Goal: Complete application form: Complete application form

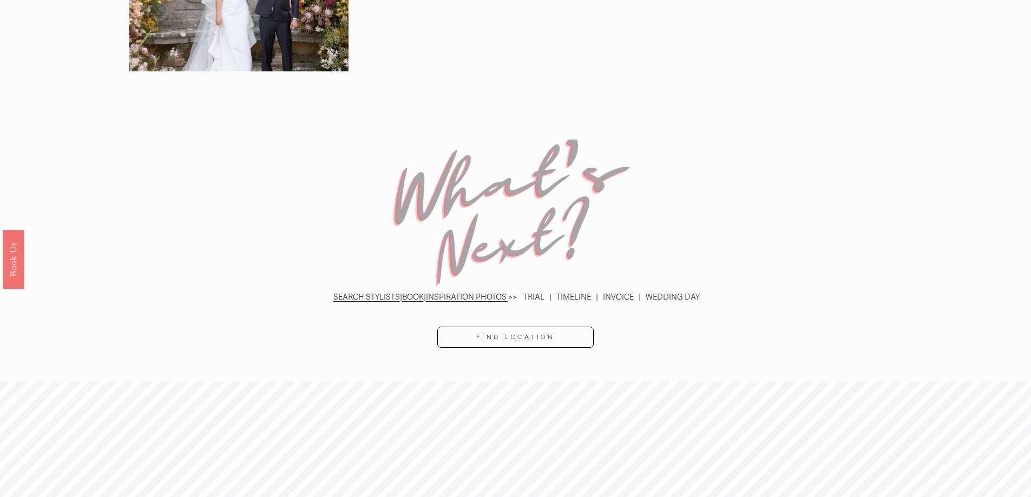
scroll to position [2808, 0]
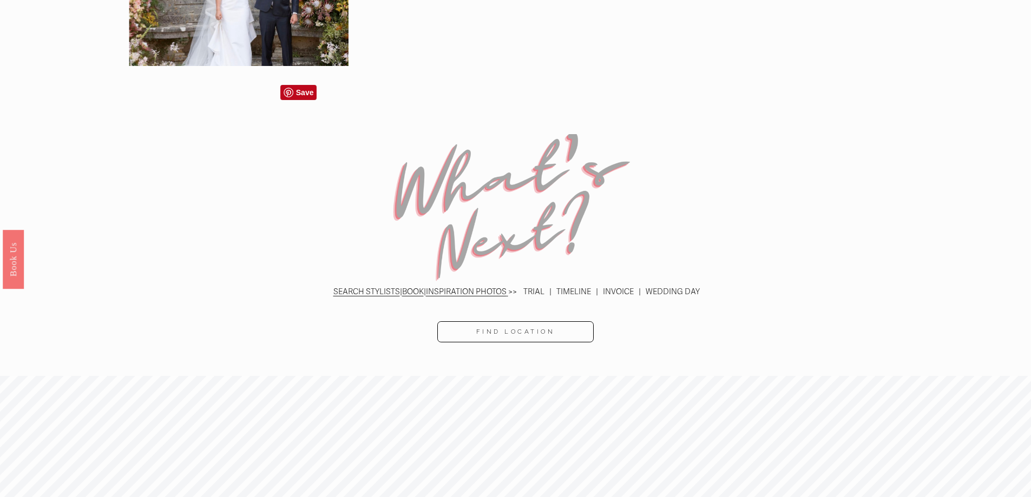
click at [634, 285] on p "SEARCH STYLISTS | BOOK | INSPIRATION PHOTOS >> TRIAL | TIMELINE | INVOICE | WED…" at bounding box center [515, 292] width 806 height 14
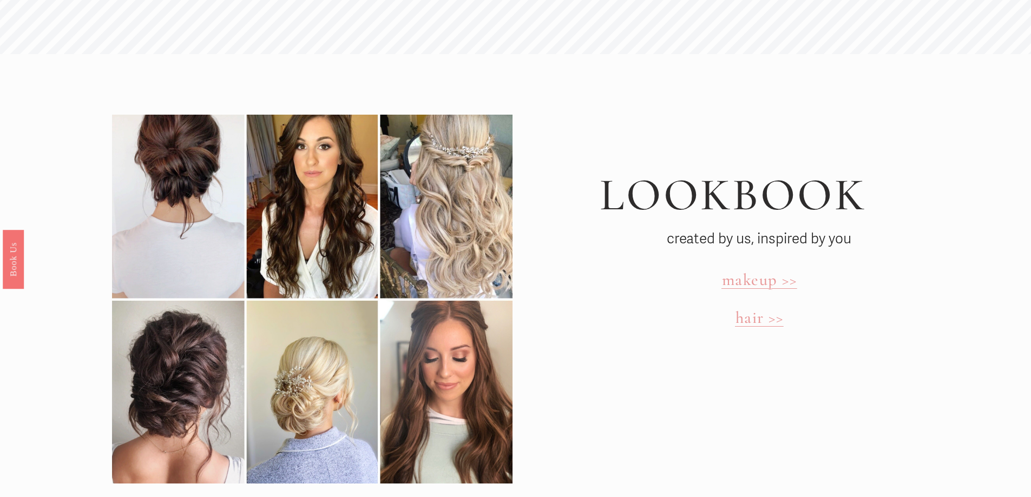
scroll to position [3782, 0]
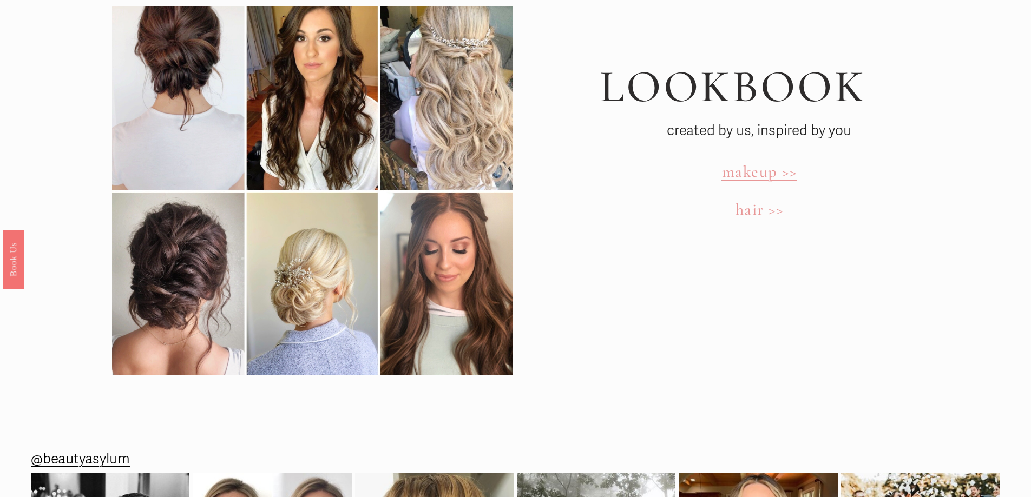
click at [752, 200] on span "hair >>" at bounding box center [760, 210] width 48 height 20
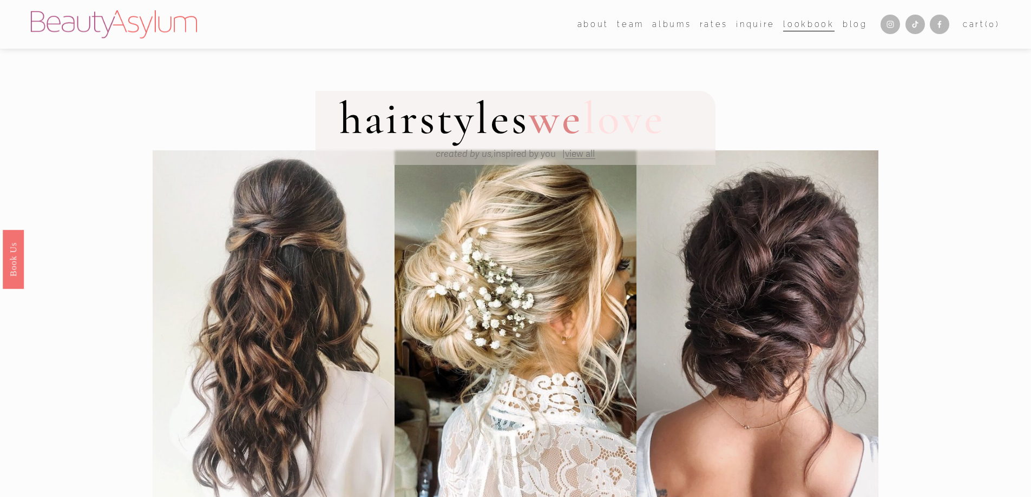
click at [748, 25] on link "Inquire" at bounding box center [755, 24] width 39 height 16
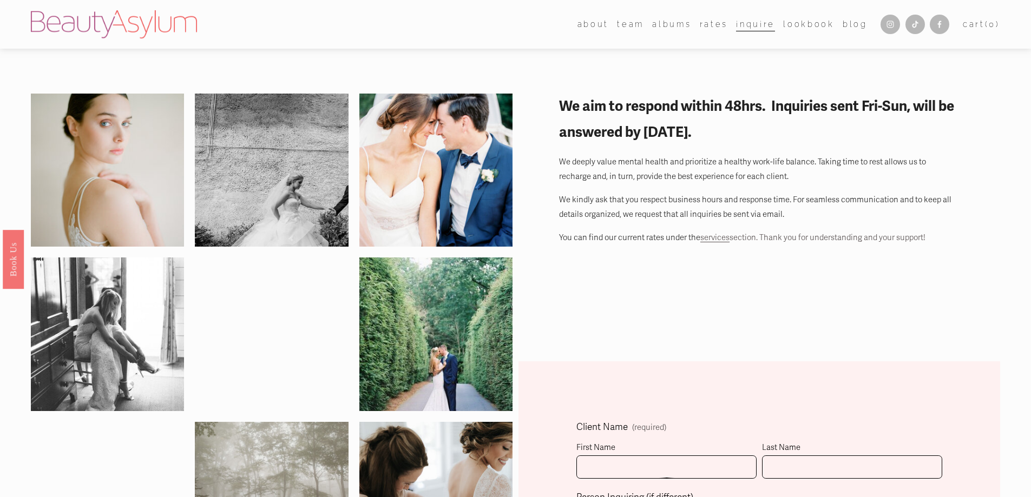
click at [714, 25] on link "Rates" at bounding box center [714, 24] width 28 height 16
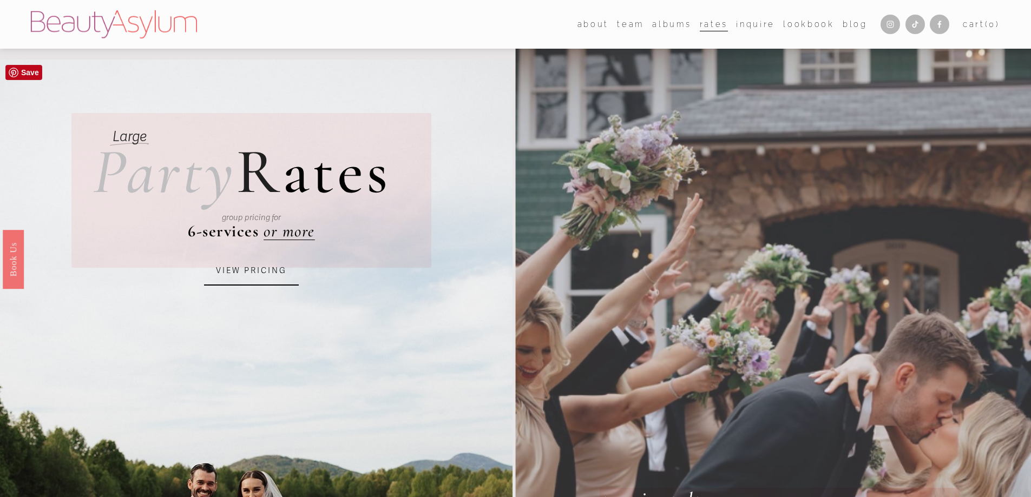
click at [244, 264] on link "VIEW PRICING" at bounding box center [251, 271] width 95 height 29
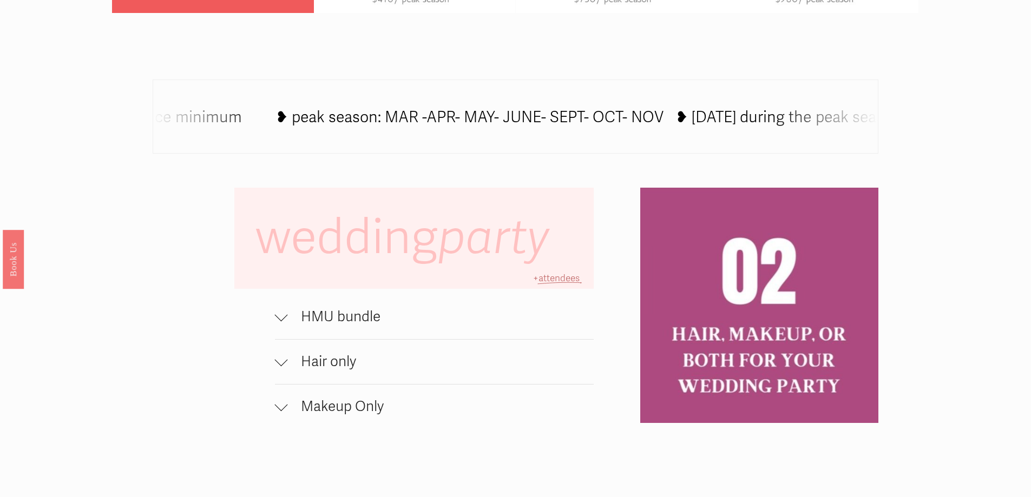
scroll to position [812, 0]
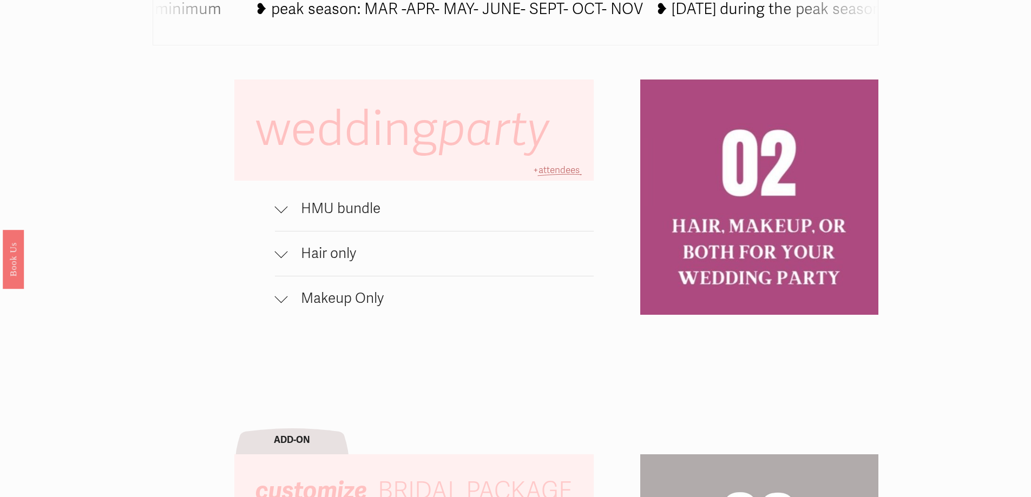
click at [280, 258] on div at bounding box center [281, 251] width 13 height 13
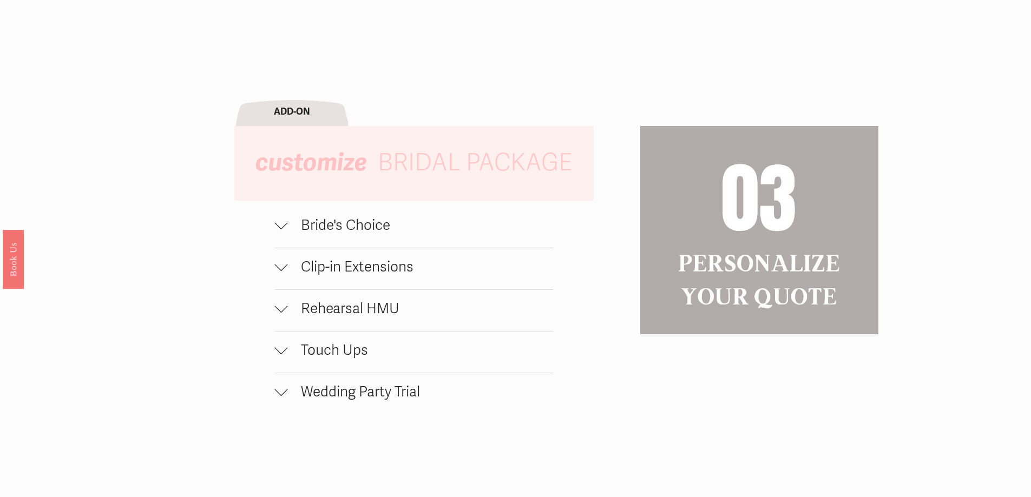
scroll to position [1191, 0]
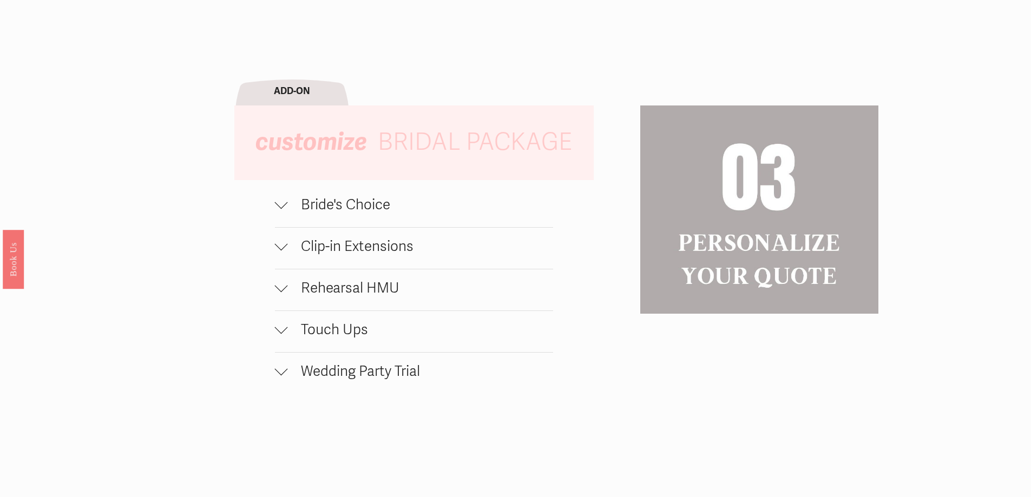
click at [284, 209] on div at bounding box center [281, 202] width 13 height 13
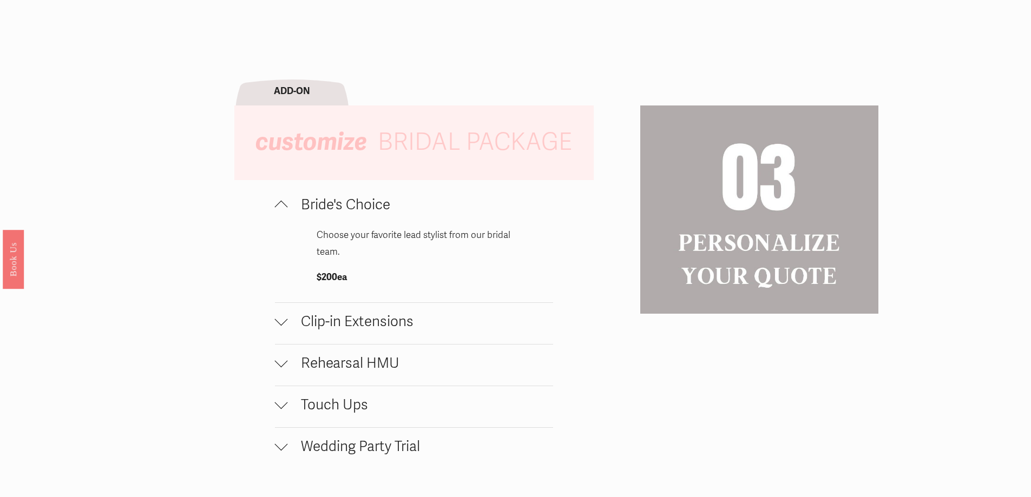
click at [284, 211] on div at bounding box center [281, 207] width 13 height 13
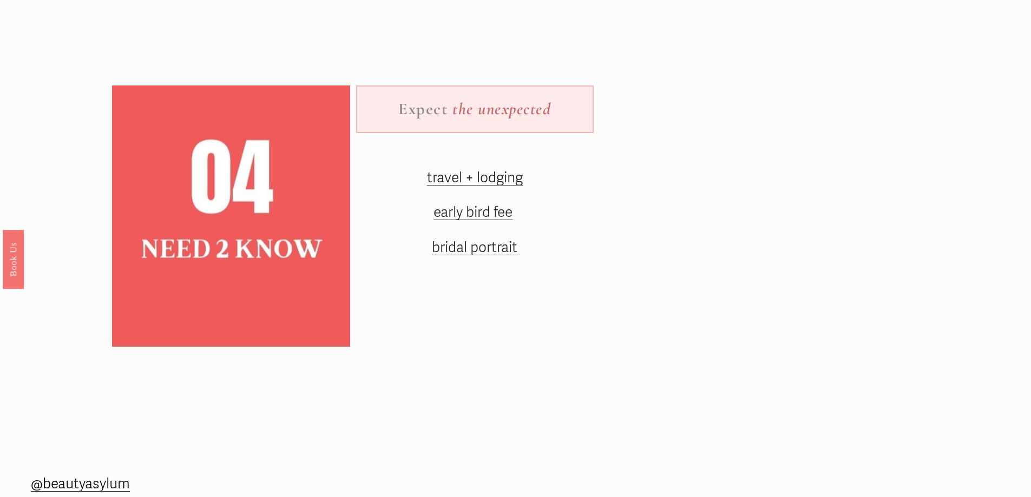
scroll to position [1396, 0]
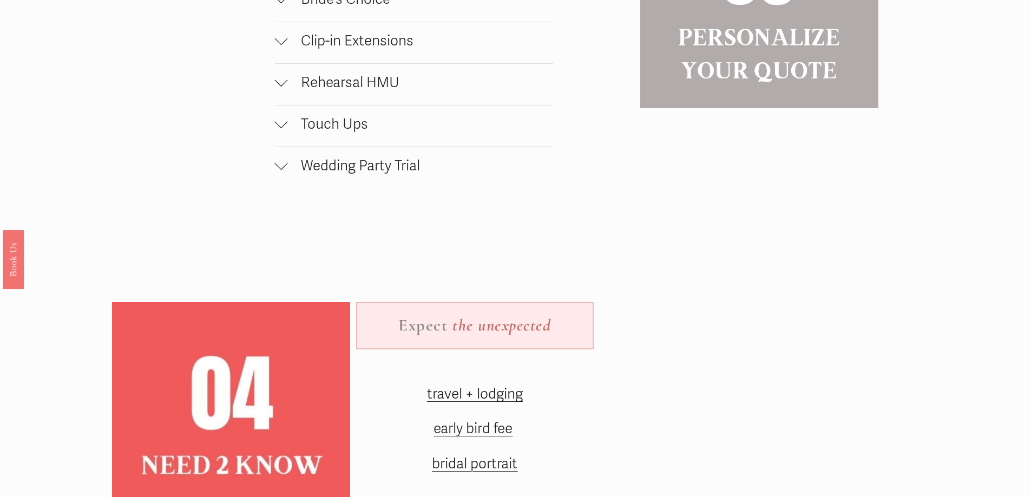
click at [489, 433] on span "early bird fee" at bounding box center [473, 429] width 79 height 17
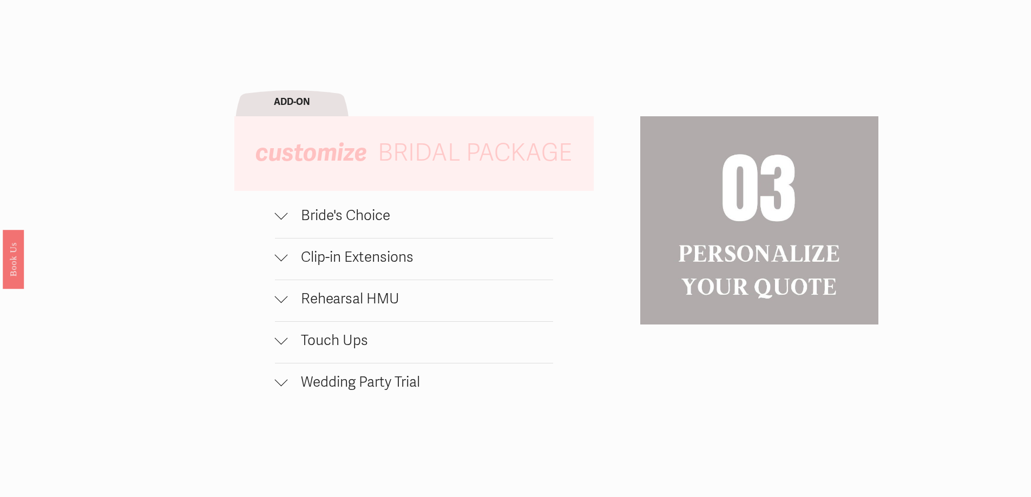
scroll to position [909, 0]
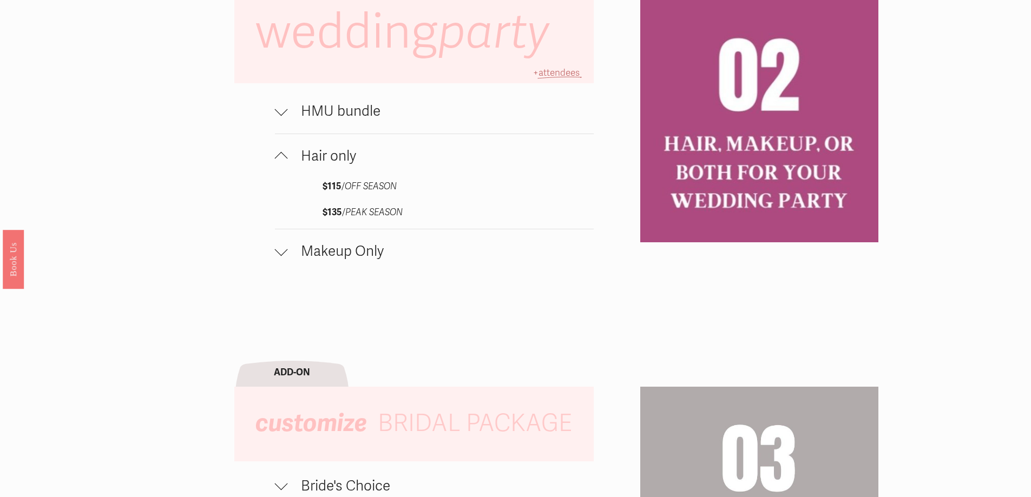
click at [357, 254] on span "Makeup Only" at bounding box center [441, 251] width 306 height 17
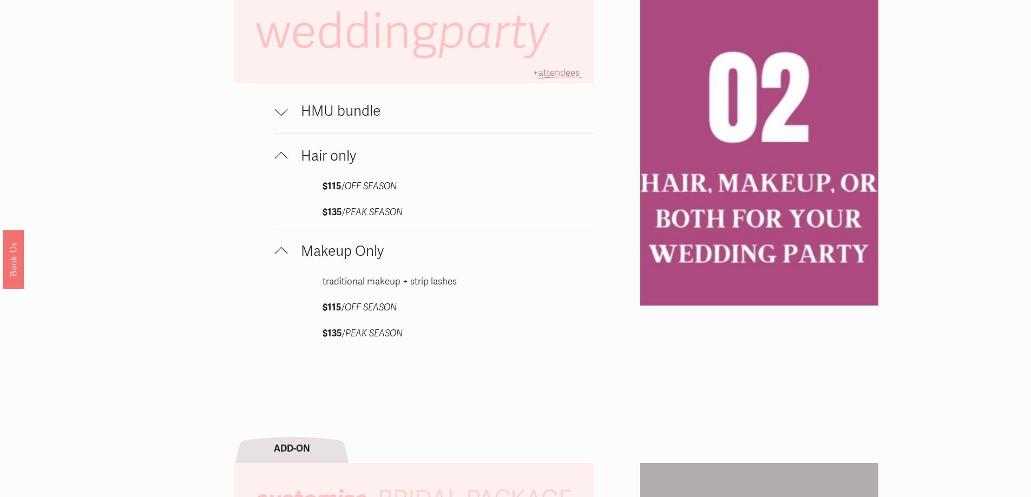
click at [356, 255] on span "Makeup Only" at bounding box center [441, 251] width 306 height 17
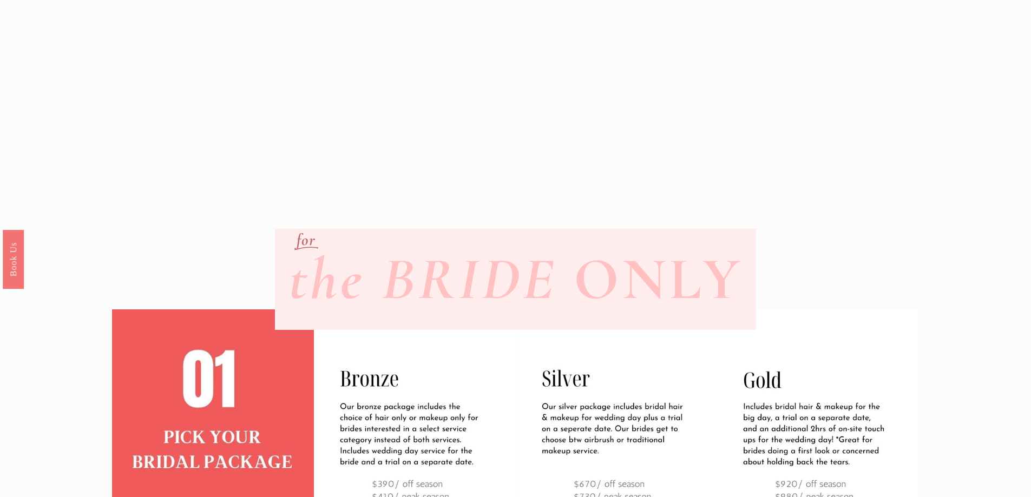
scroll to position [0, 0]
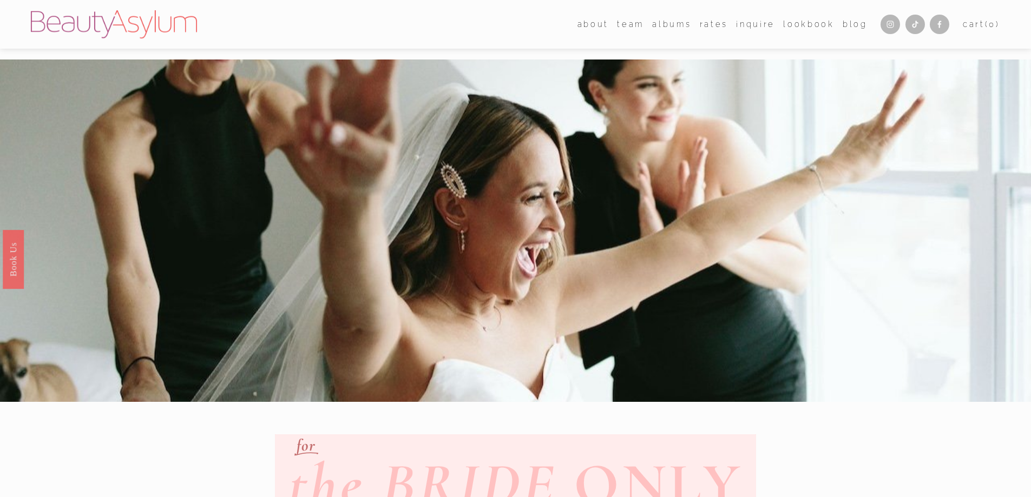
click at [753, 29] on link "Inquire" at bounding box center [755, 24] width 39 height 16
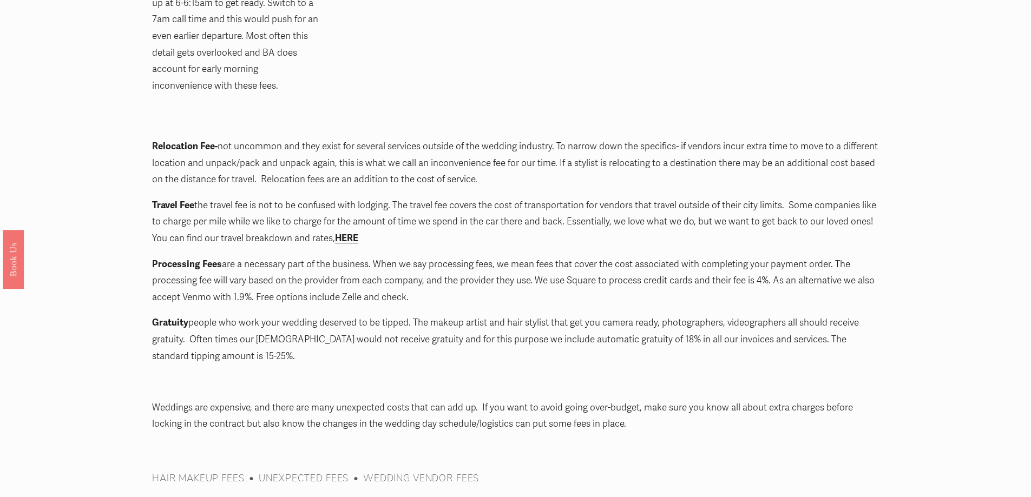
scroll to position [1191, 0]
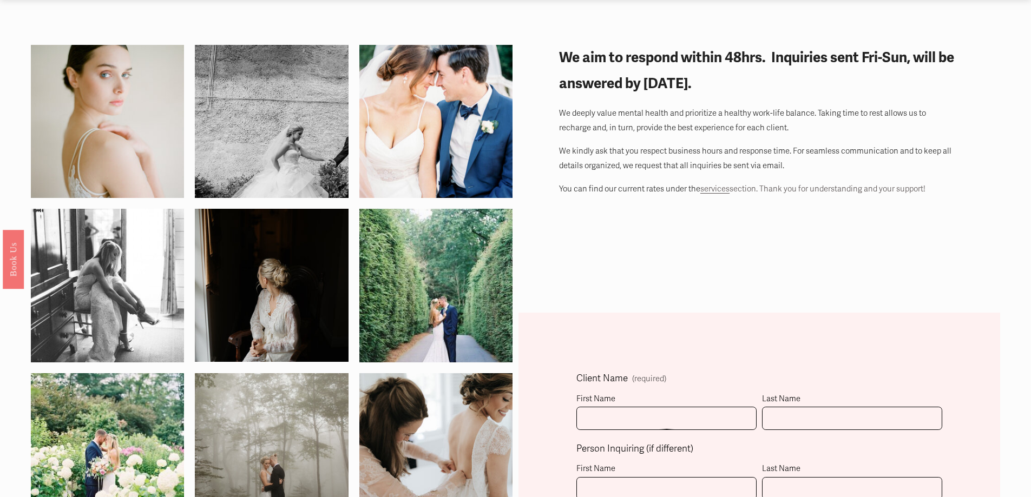
scroll to position [216, 0]
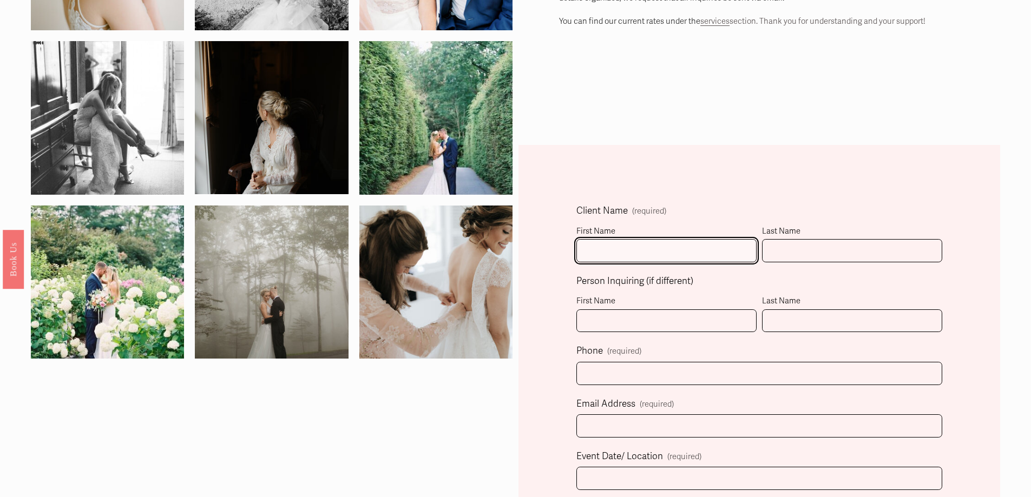
click at [664, 254] on input "First Name" at bounding box center [666, 250] width 180 height 23
type input "Cassandra"
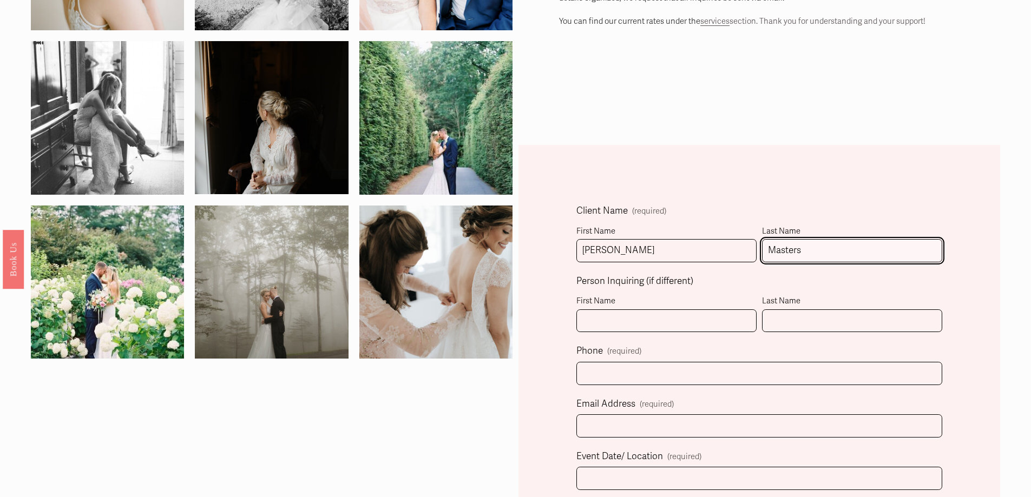
type input "Masters"
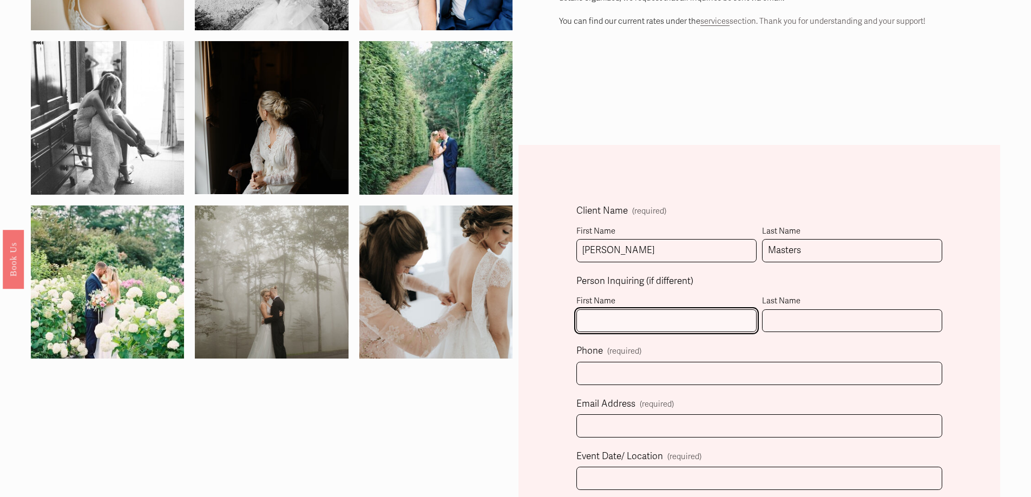
drag, startPoint x: 654, startPoint y: 342, endPoint x: 582, endPoint y: 319, distance: 75.8
click at [582, 319] on input "First Name" at bounding box center [666, 321] width 180 height 23
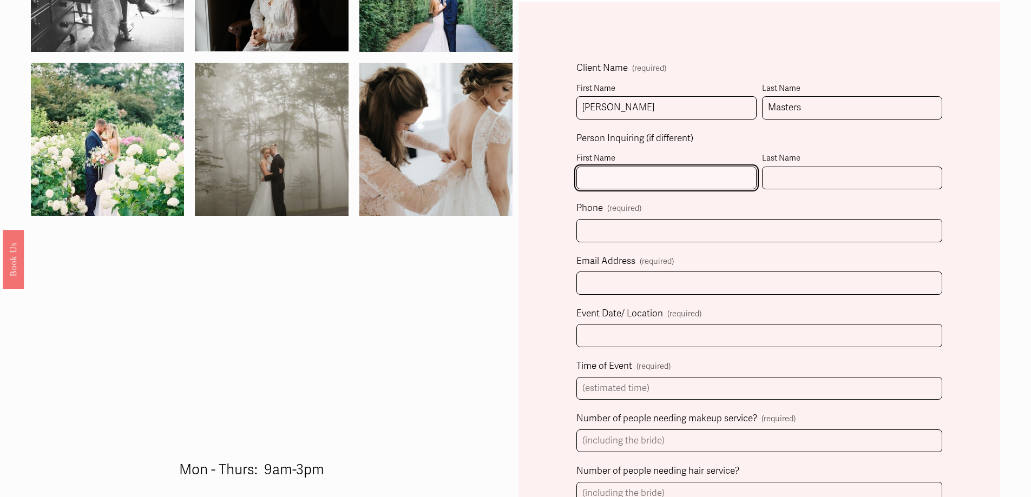
scroll to position [379, 0]
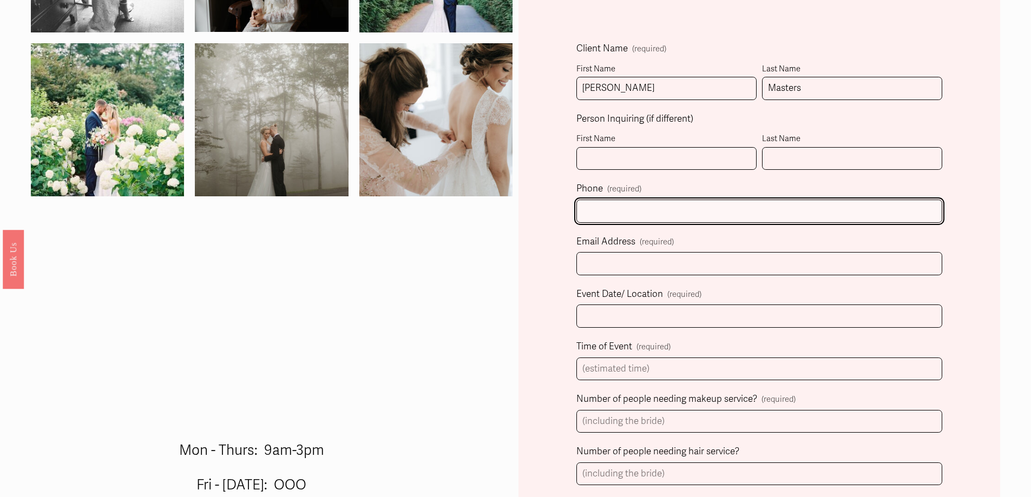
click at [750, 219] on input "text" at bounding box center [759, 211] width 366 height 23
type input "(843) 996-0574"
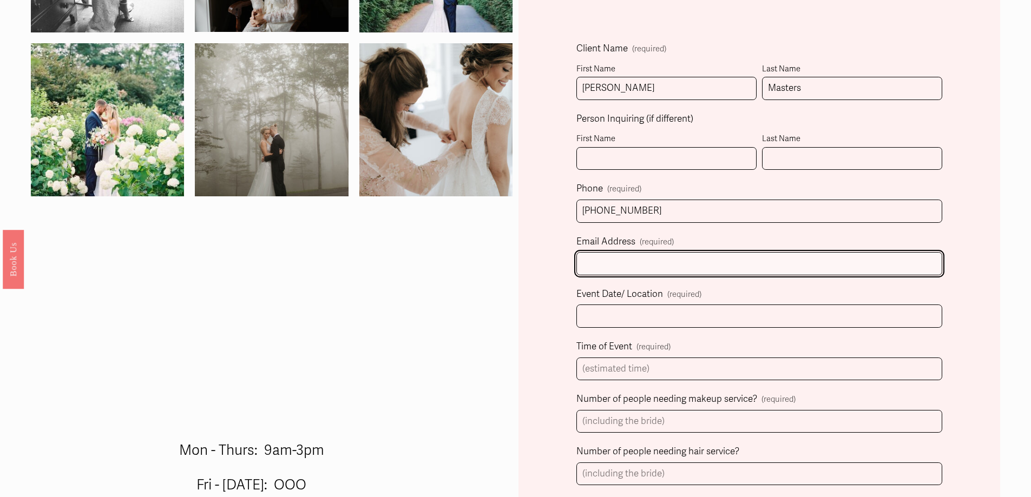
click at [742, 269] on input "Email Address (required)" at bounding box center [759, 263] width 366 height 23
type input "s"
type input "cmasters843@gmail.com"
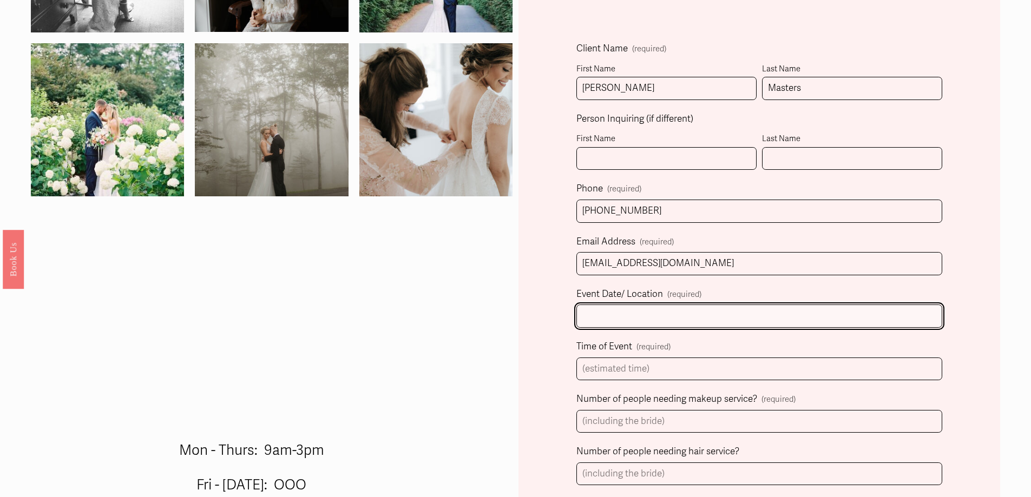
click at [711, 328] on input "Event Date/ Location (required)" at bounding box center [759, 316] width 366 height 23
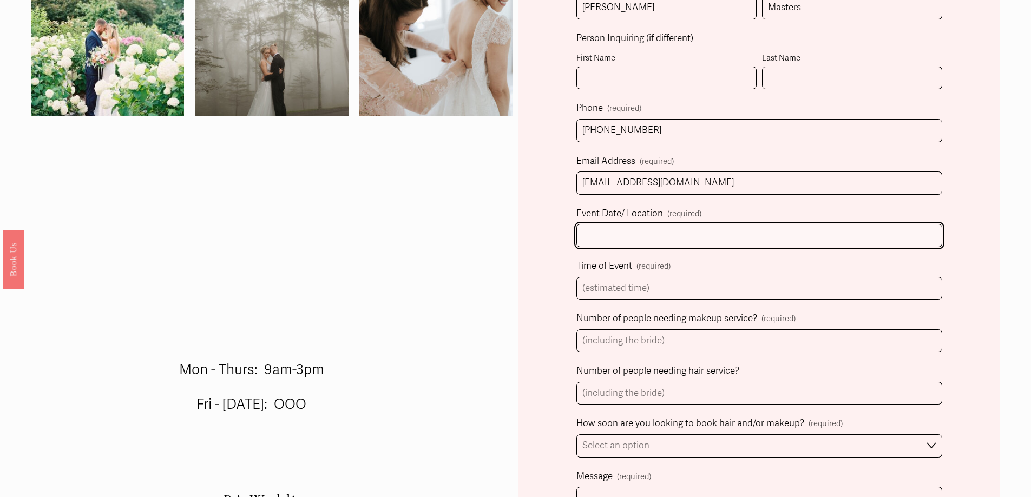
scroll to position [487, 0]
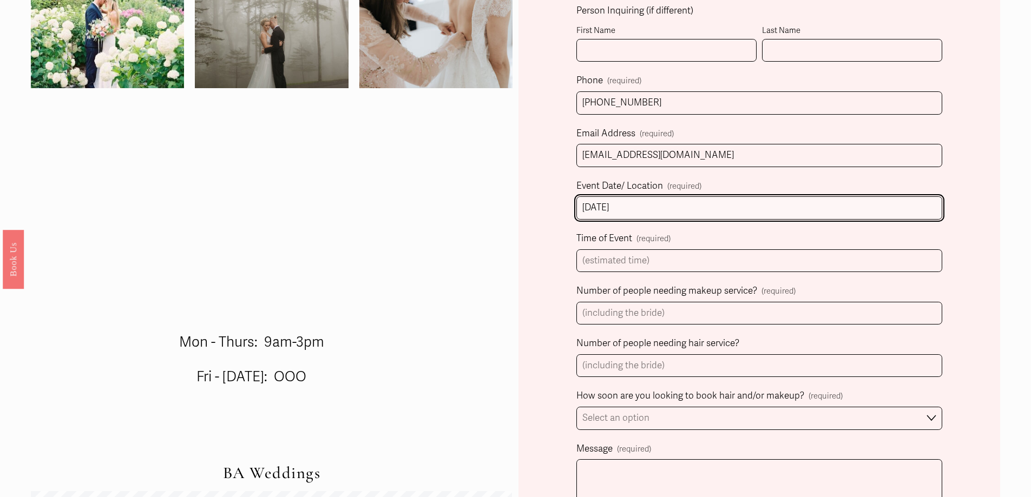
type input "12/12/25"
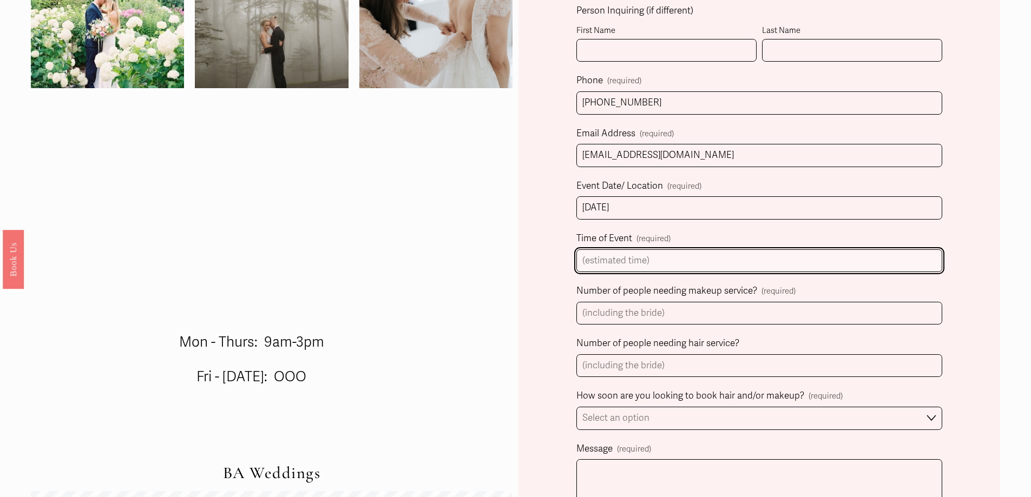
click at [822, 267] on input "Time of Event (required)" at bounding box center [759, 260] width 366 height 23
type input "330"
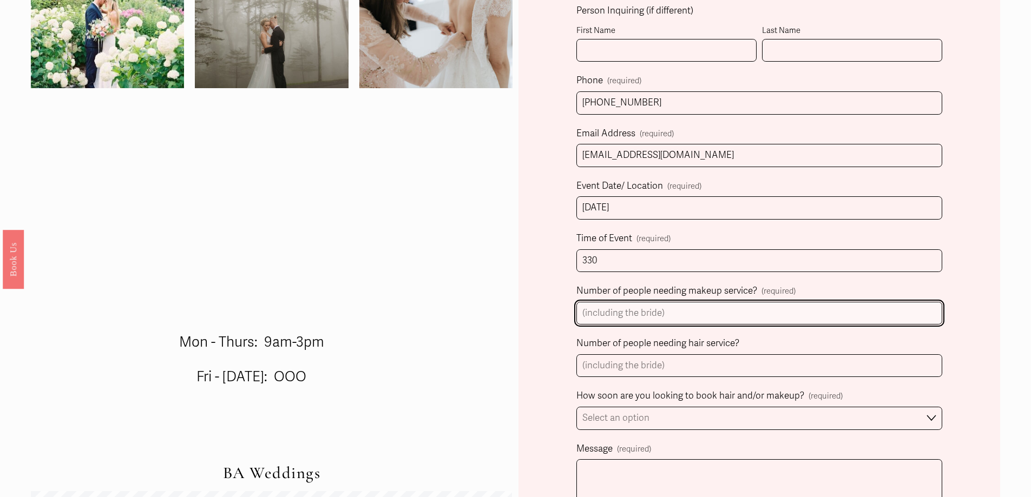
click at [740, 317] on input "Number of people needing makeup service? (required)" at bounding box center [759, 313] width 366 height 23
type input "8"
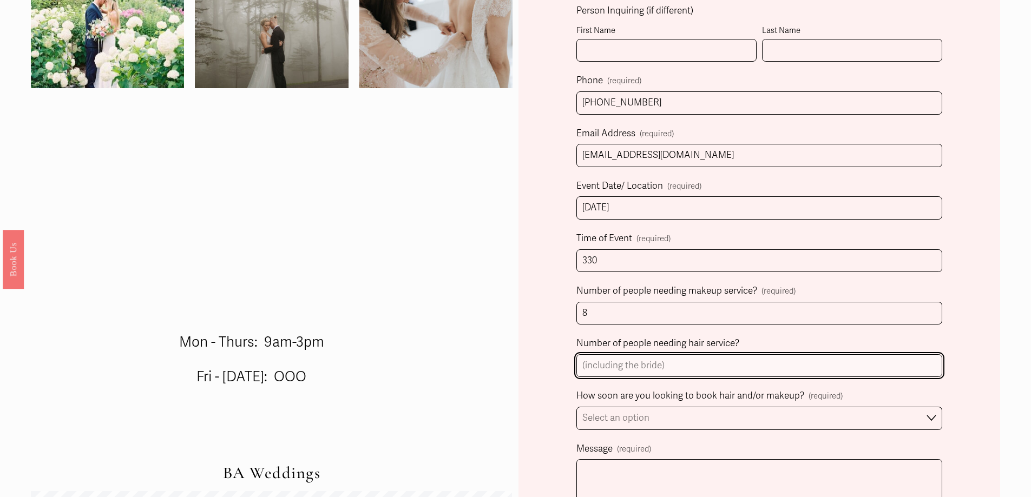
click at [721, 366] on input "Number of people needing hair service?" at bounding box center [759, 365] width 366 height 23
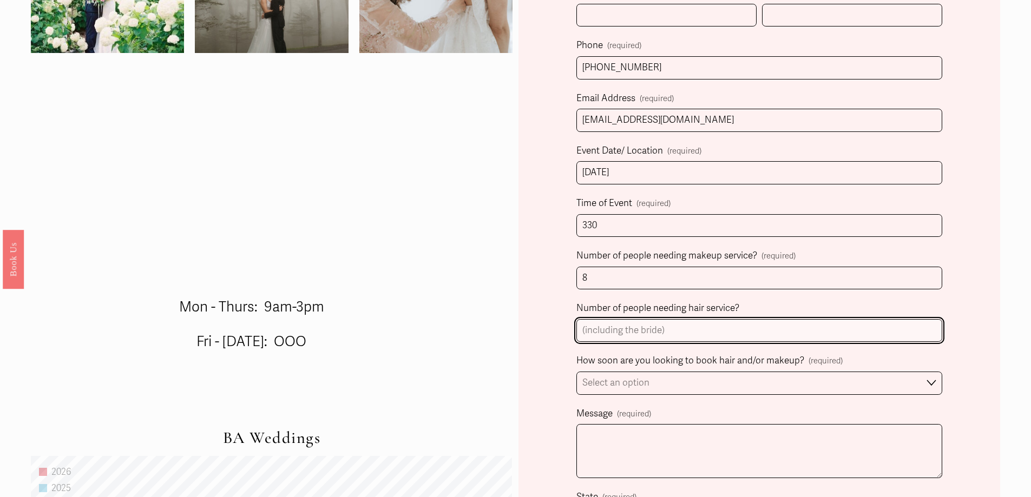
scroll to position [541, 0]
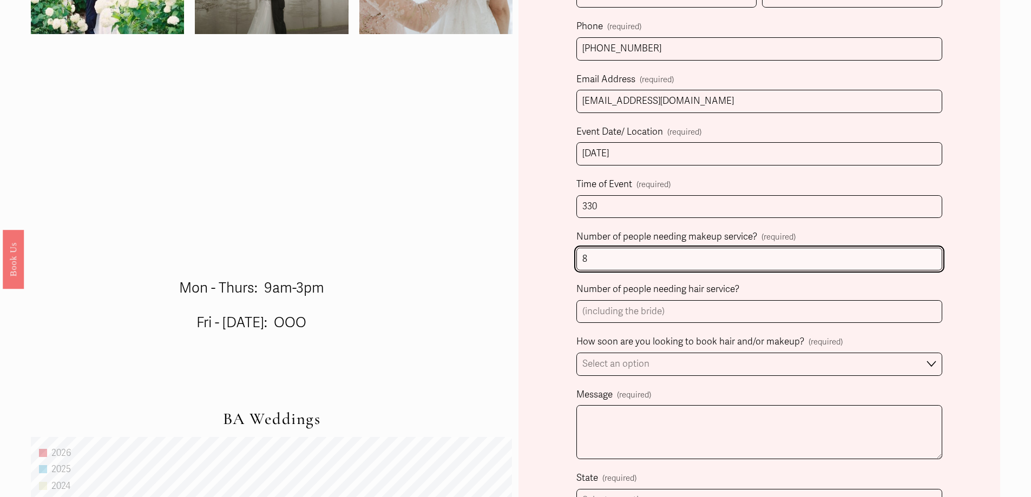
click at [708, 261] on input "8" at bounding box center [759, 259] width 366 height 23
type input "0"
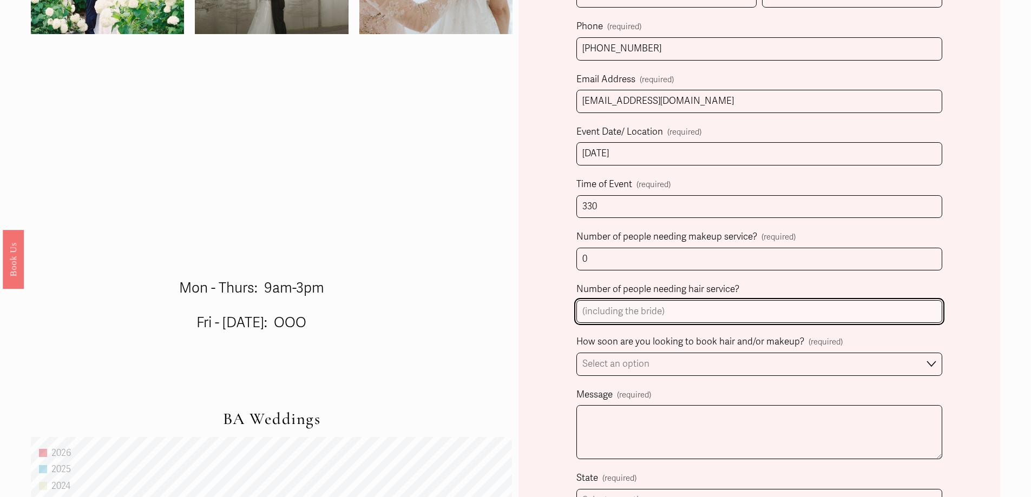
click at [692, 307] on input "Number of people needing hair service?" at bounding box center [759, 311] width 366 height 23
type input "8"
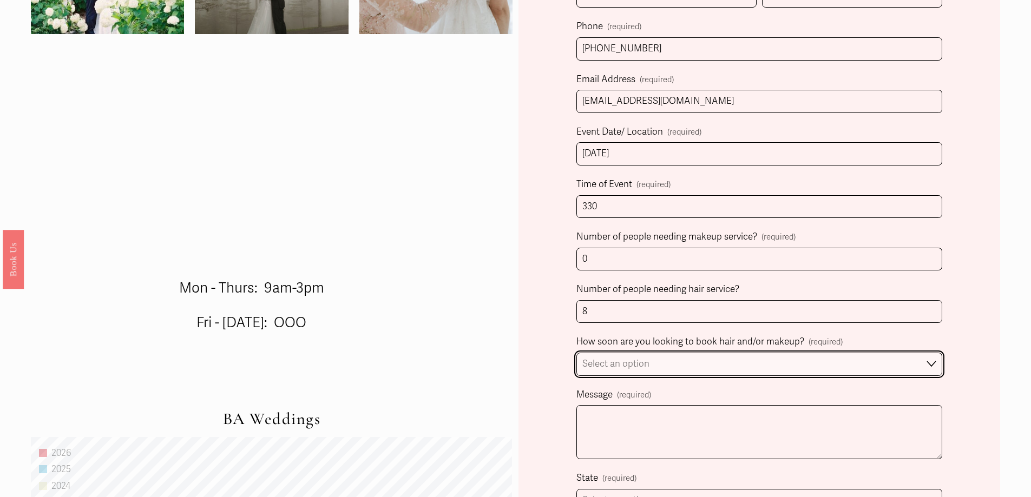
click at [687, 369] on select "Select an option Immediately 1-2 weeks I'm looking for information & not ready …" at bounding box center [759, 364] width 366 height 23
select select "Immediately"
click at [576, 354] on select "Select an option Immediately 1-2 weeks I'm looking for information & not ready …" at bounding box center [759, 364] width 366 height 23
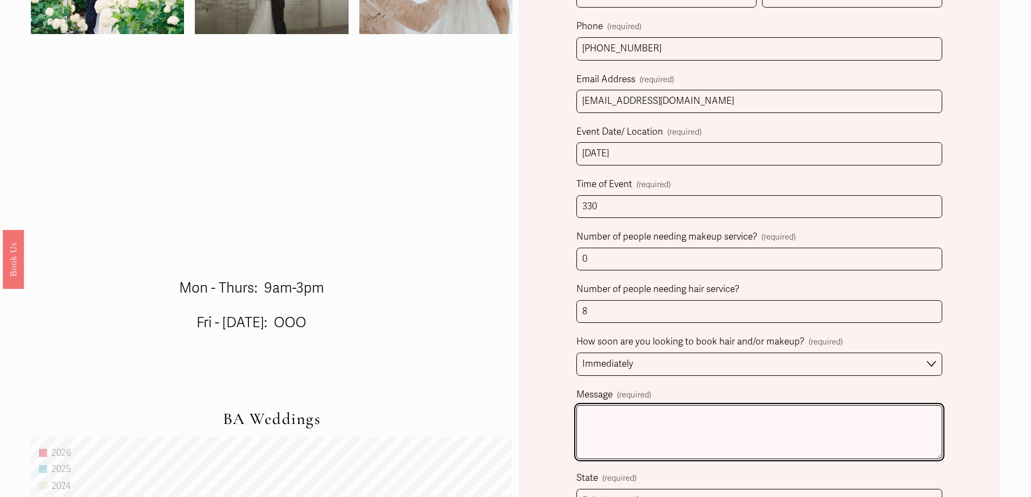
click at [646, 422] on textarea "Message (required)" at bounding box center [759, 432] width 366 height 54
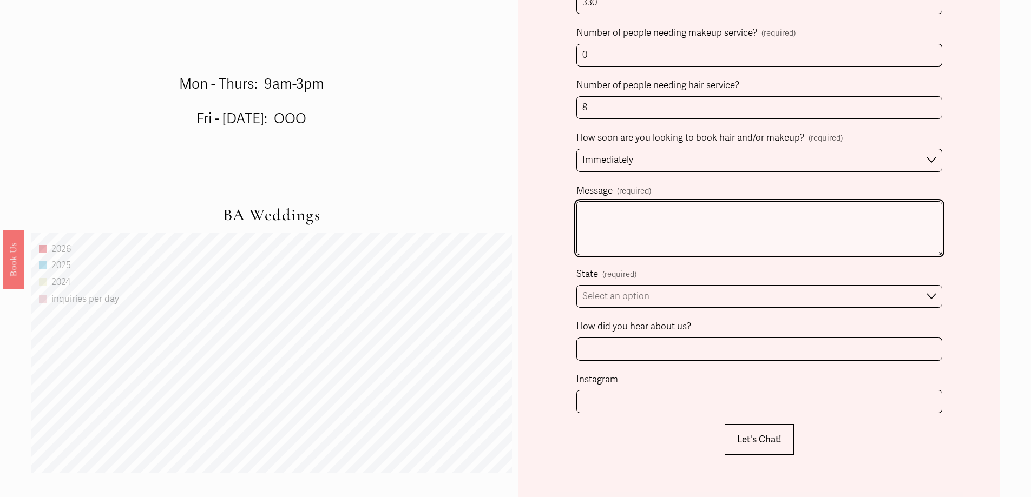
scroll to position [758, 0]
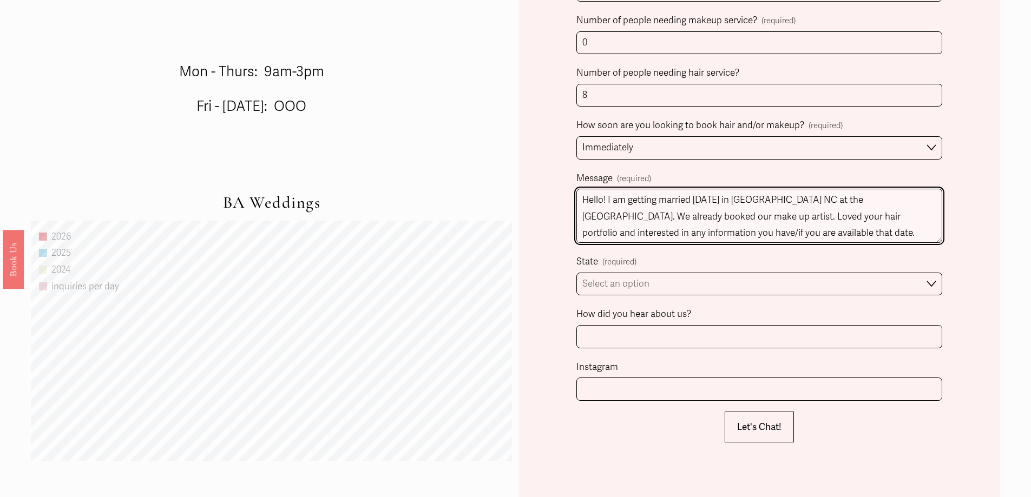
type textarea "Hello! I am getting married 12/12/25 in Purlear NC at the Sky Retreat. We alrea…"
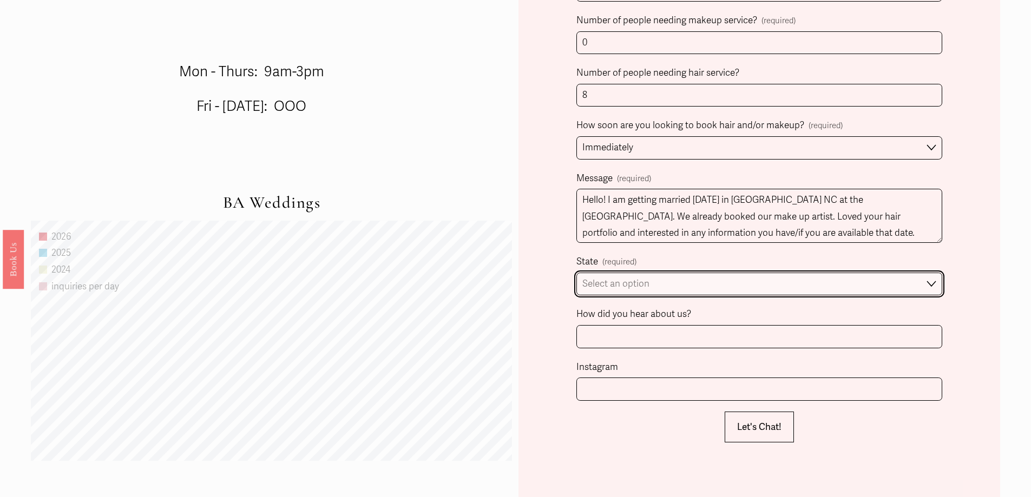
click at [656, 281] on select "Select an option Please Select One Atlanta, GA Charlotte, NC Charleston, SC Des…" at bounding box center [759, 284] width 366 height 23
select select "Charlotte, NC"
click at [576, 274] on select "Select an option Please Select One Atlanta, GA Charlotte, NC Charleston, SC Des…" at bounding box center [759, 284] width 366 height 23
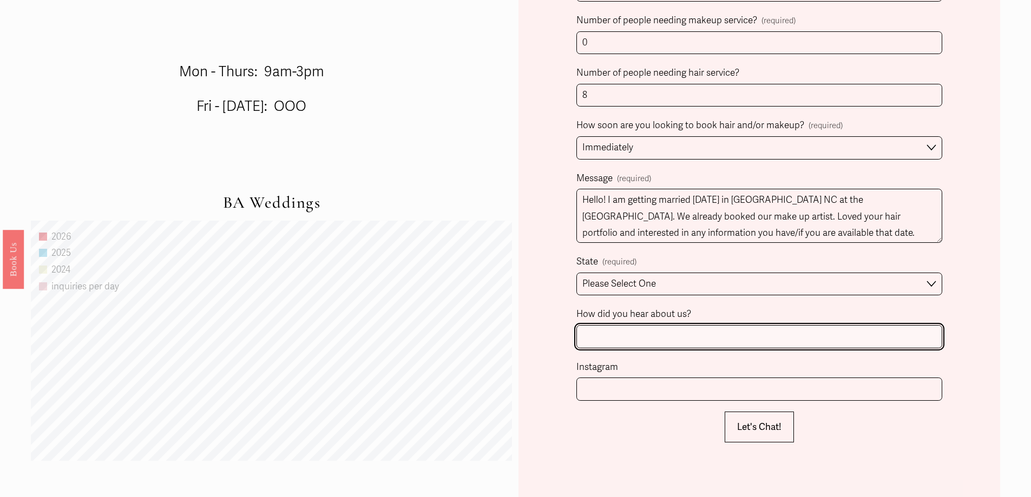
click at [645, 337] on input "How did you hear about us?" at bounding box center [759, 336] width 366 height 23
type input "google"
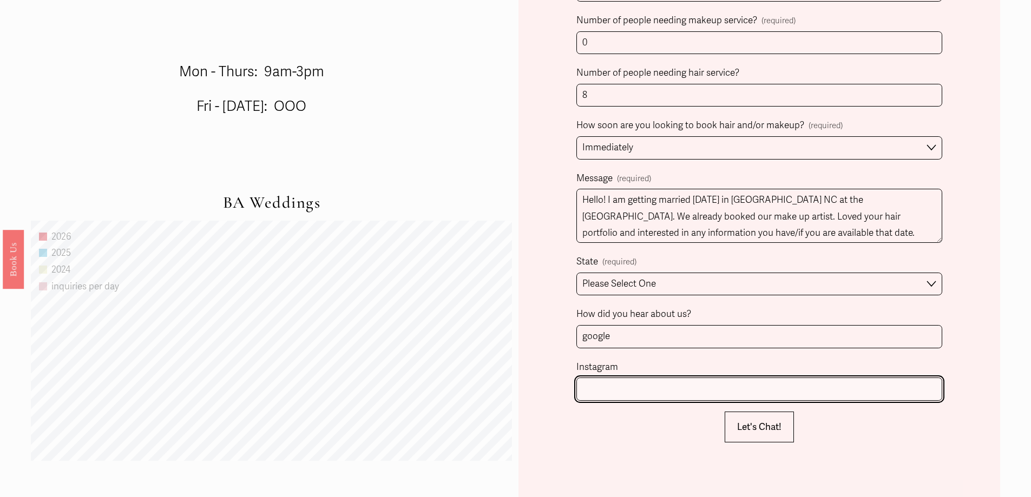
click at [636, 392] on input "Instagram" at bounding box center [759, 389] width 366 height 23
type input "sandraloo101"
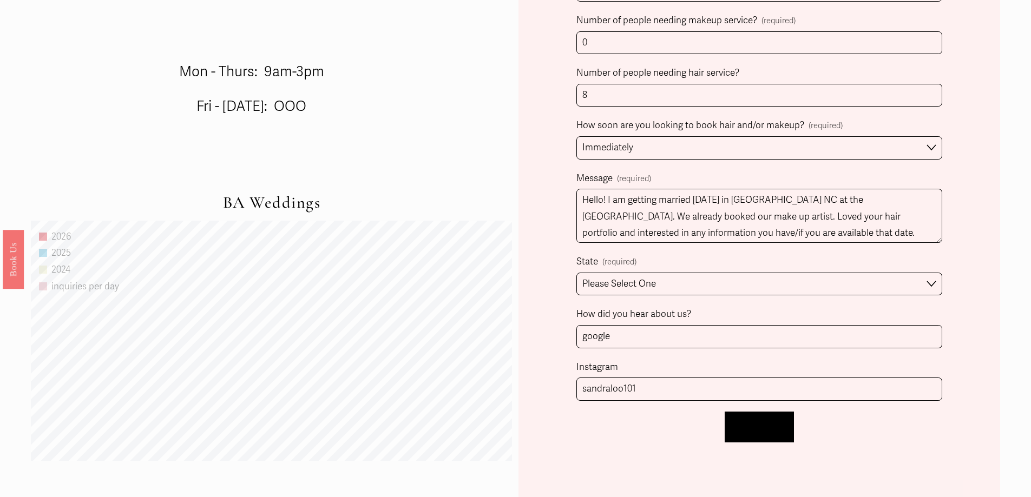
click at [743, 428] on span "Let's Chat!" at bounding box center [759, 427] width 44 height 11
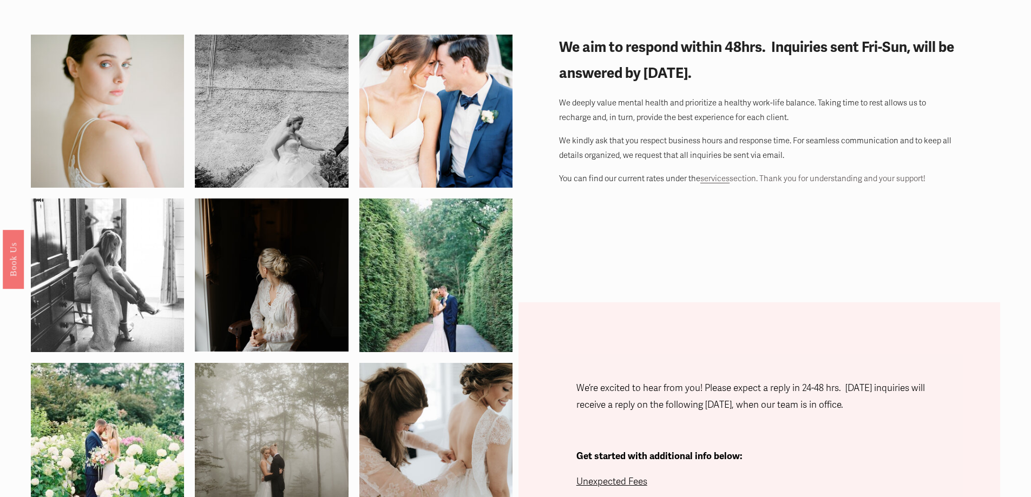
scroll to position [0, 0]
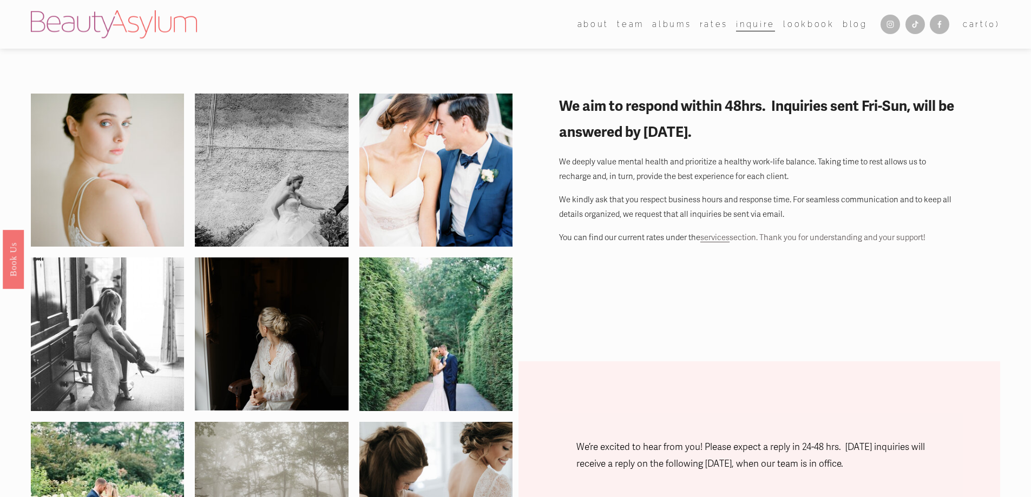
click at [790, 25] on link "Lookbook" at bounding box center [808, 24] width 51 height 16
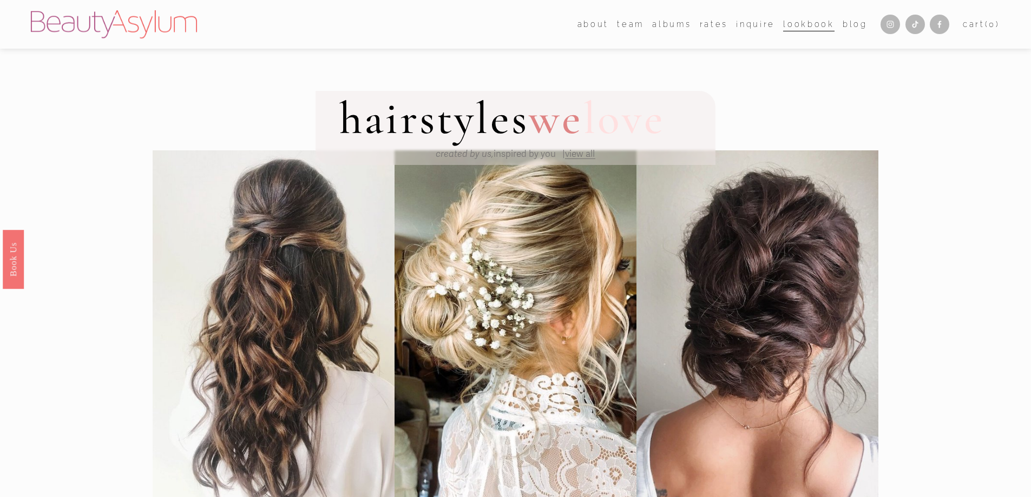
click at [585, 21] on span "about" at bounding box center [592, 24] width 31 height 14
click at [706, 23] on link "Rates" at bounding box center [714, 24] width 28 height 16
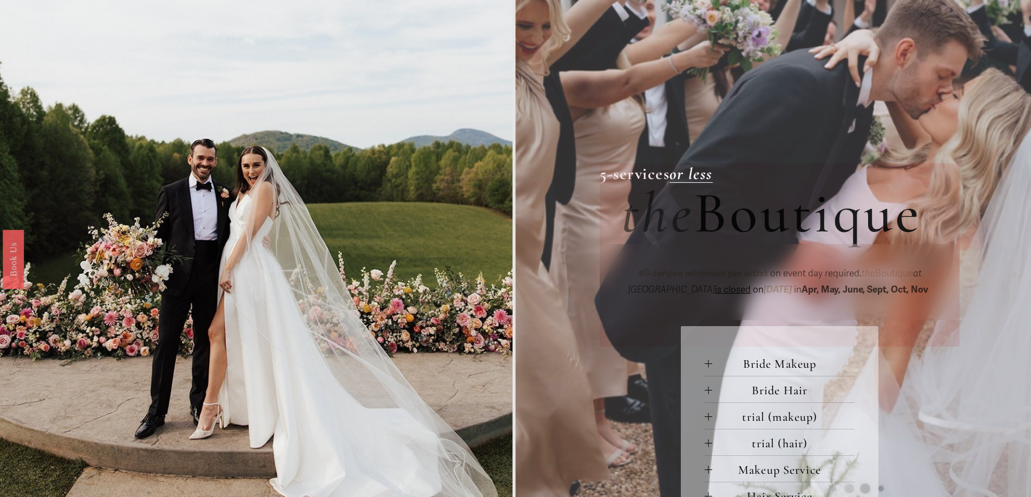
scroll to position [595, 0]
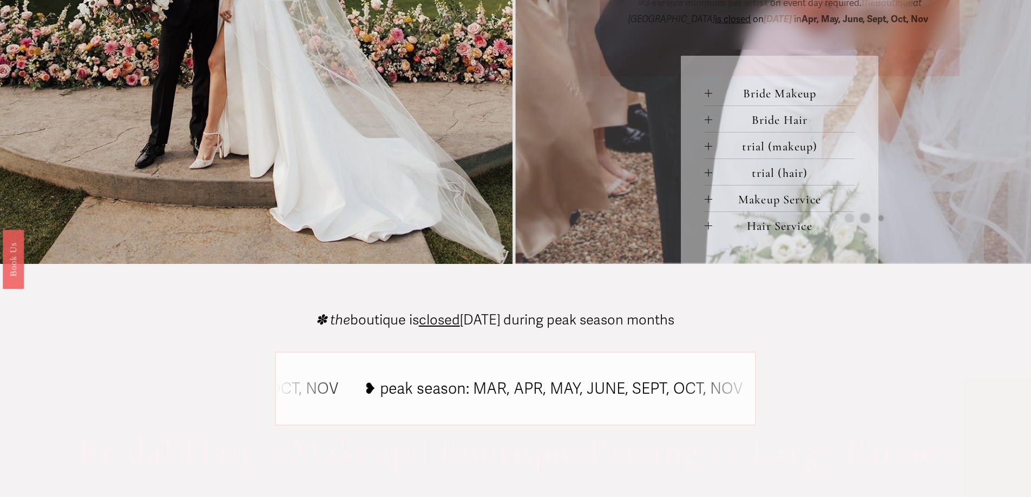
click at [713, 96] on span "Bride Makeup" at bounding box center [783, 93] width 142 height 15
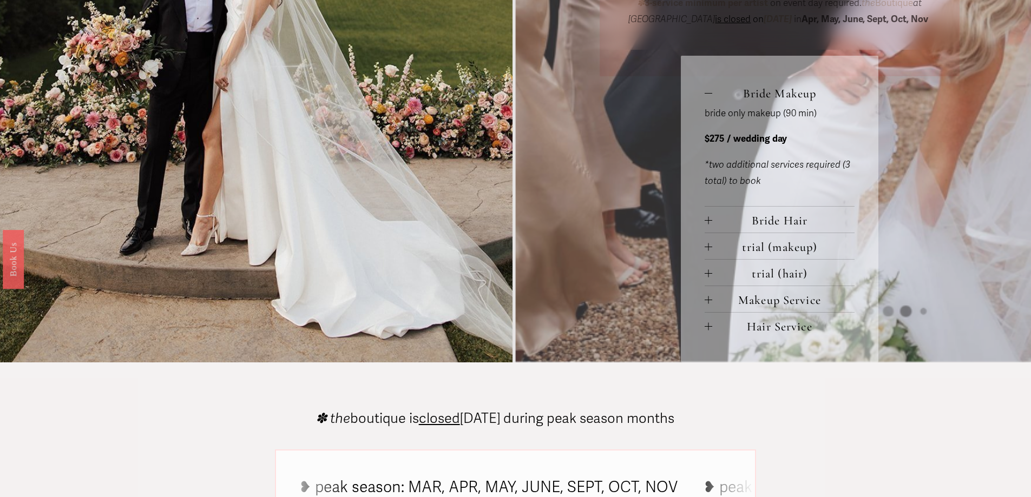
click at [713, 95] on span "Bride Makeup" at bounding box center [783, 93] width 142 height 15
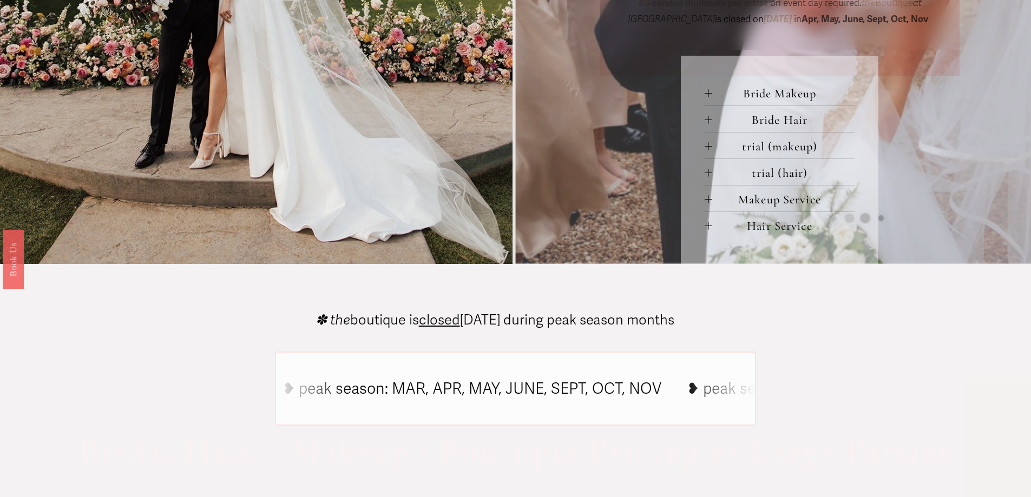
click at [706, 117] on button "Bride Hair" at bounding box center [780, 119] width 150 height 26
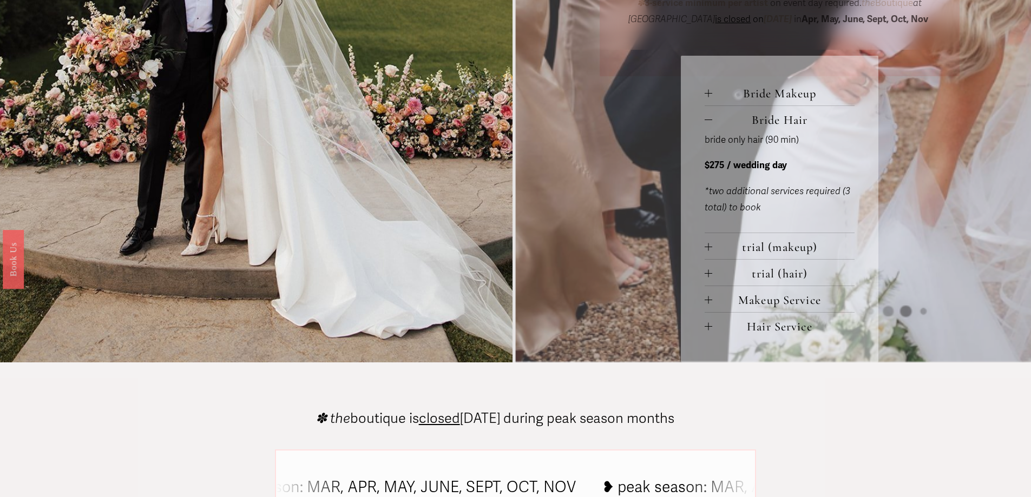
click at [706, 117] on button "Bride Hair" at bounding box center [780, 119] width 150 height 26
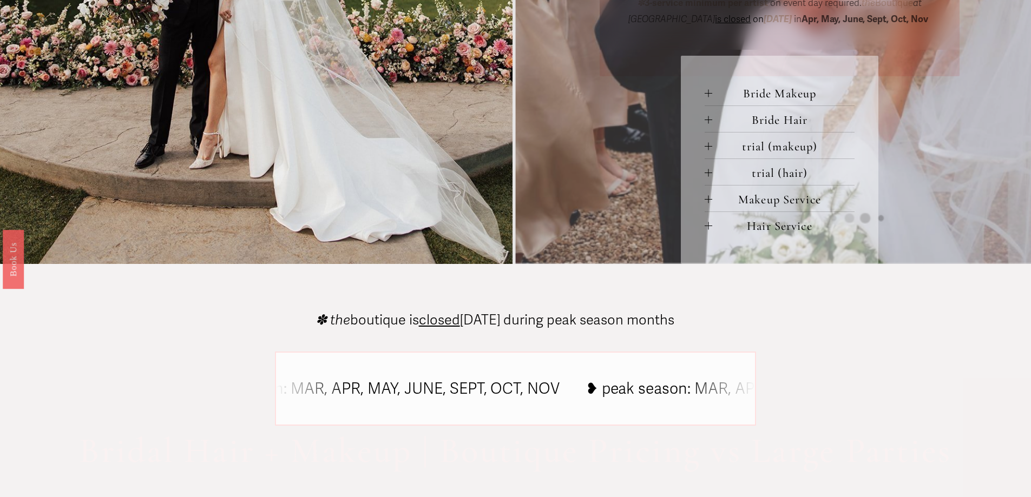
click at [715, 177] on span "trial (hair)" at bounding box center [783, 173] width 142 height 15
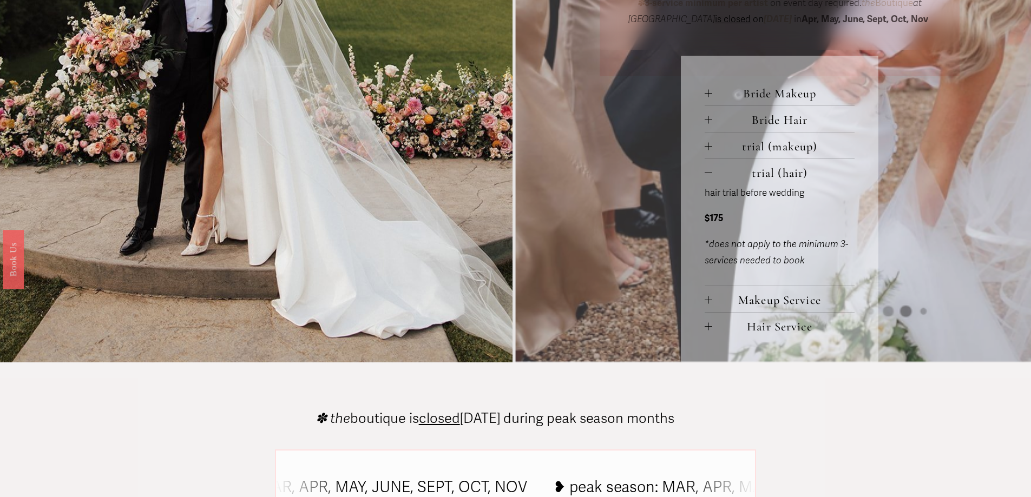
click at [715, 177] on span "trial (hair)" at bounding box center [783, 173] width 142 height 15
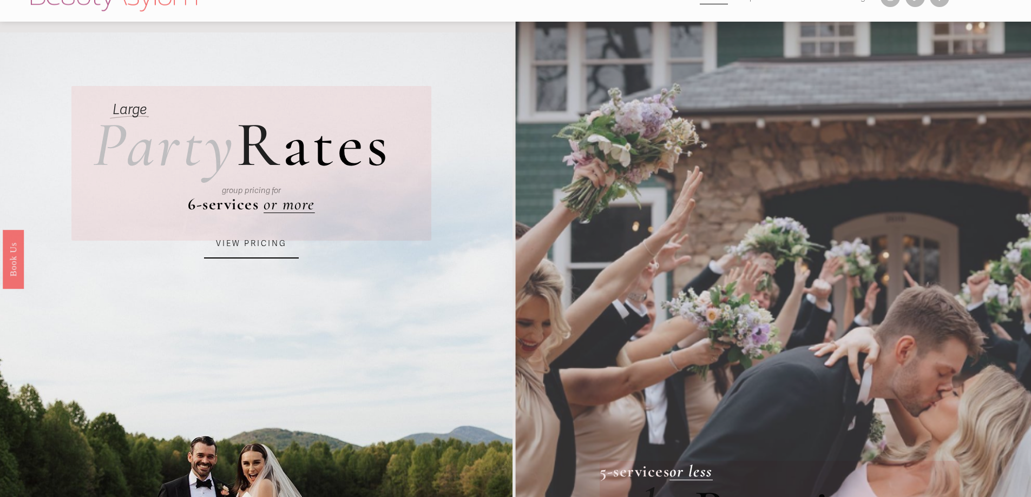
scroll to position [0, 0]
